Goal: Task Accomplishment & Management: Use online tool/utility

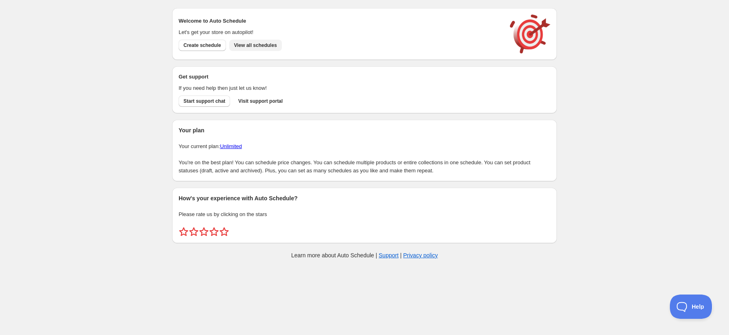
click at [266, 46] on span "View all schedules" at bounding box center [255, 45] width 43 height 6
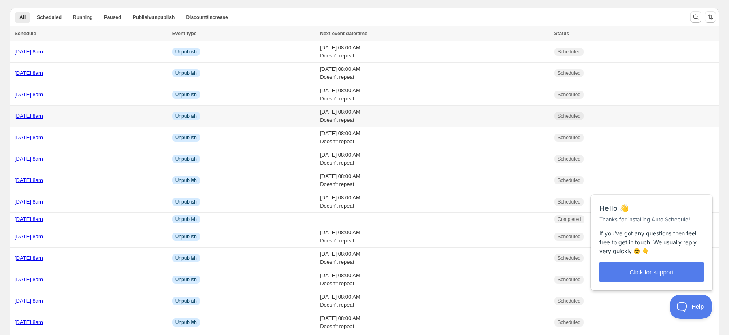
click at [43, 118] on link "[DATE] 8am" at bounding box center [29, 116] width 28 height 6
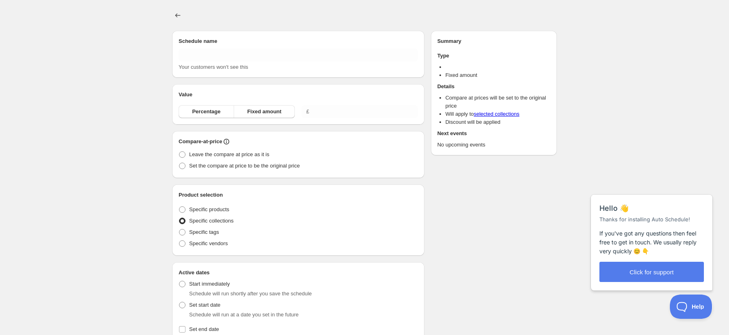
type input "[DATE] 8am"
radio input "true"
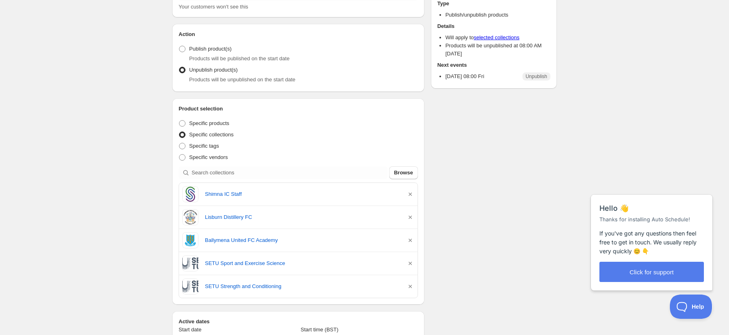
scroll to position [64, 0]
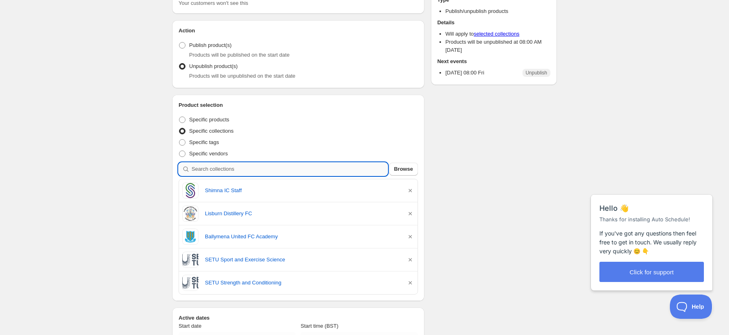
click at [304, 170] on input "search" at bounding box center [290, 169] width 196 height 13
paste input "St [PERSON_NAME] Crossmaglen Staff"
type input "St [PERSON_NAME] Crossmaglen Staff"
